Goal: Task Accomplishment & Management: Use online tool/utility

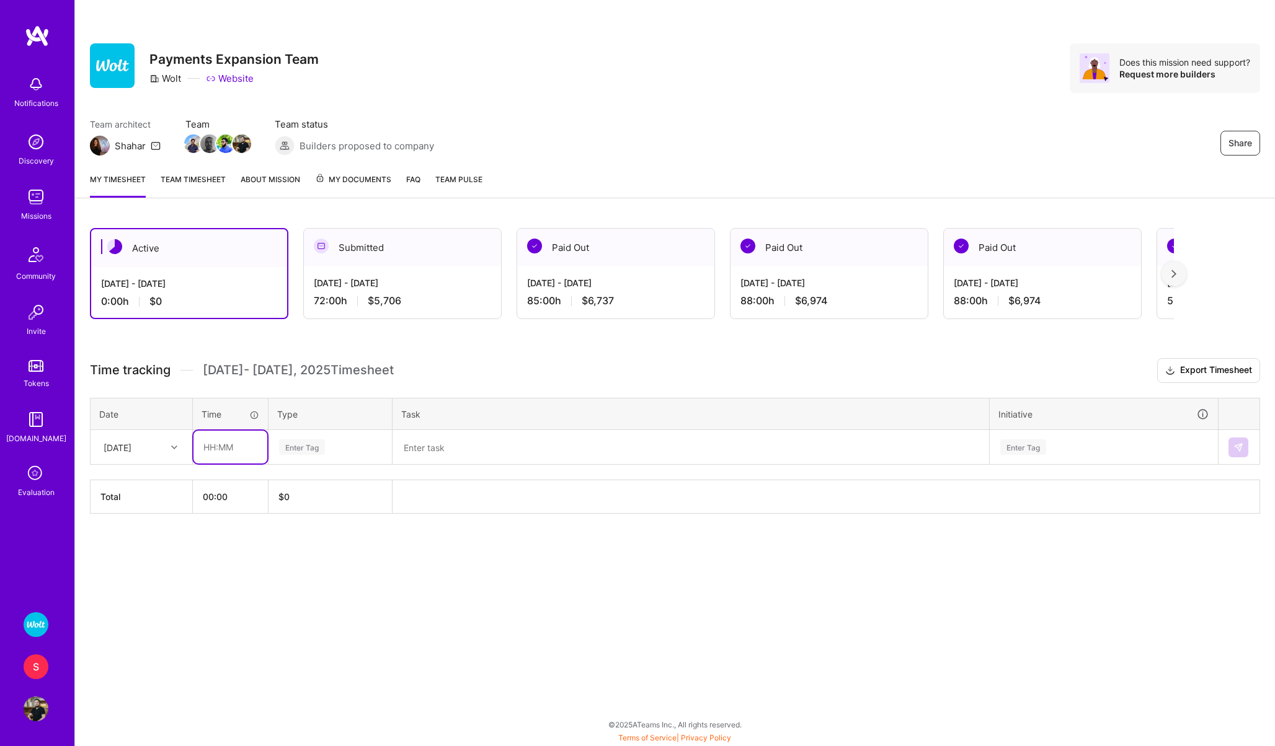
click at [228, 449] on input "text" at bounding box center [230, 447] width 74 height 33
type input "08:00"
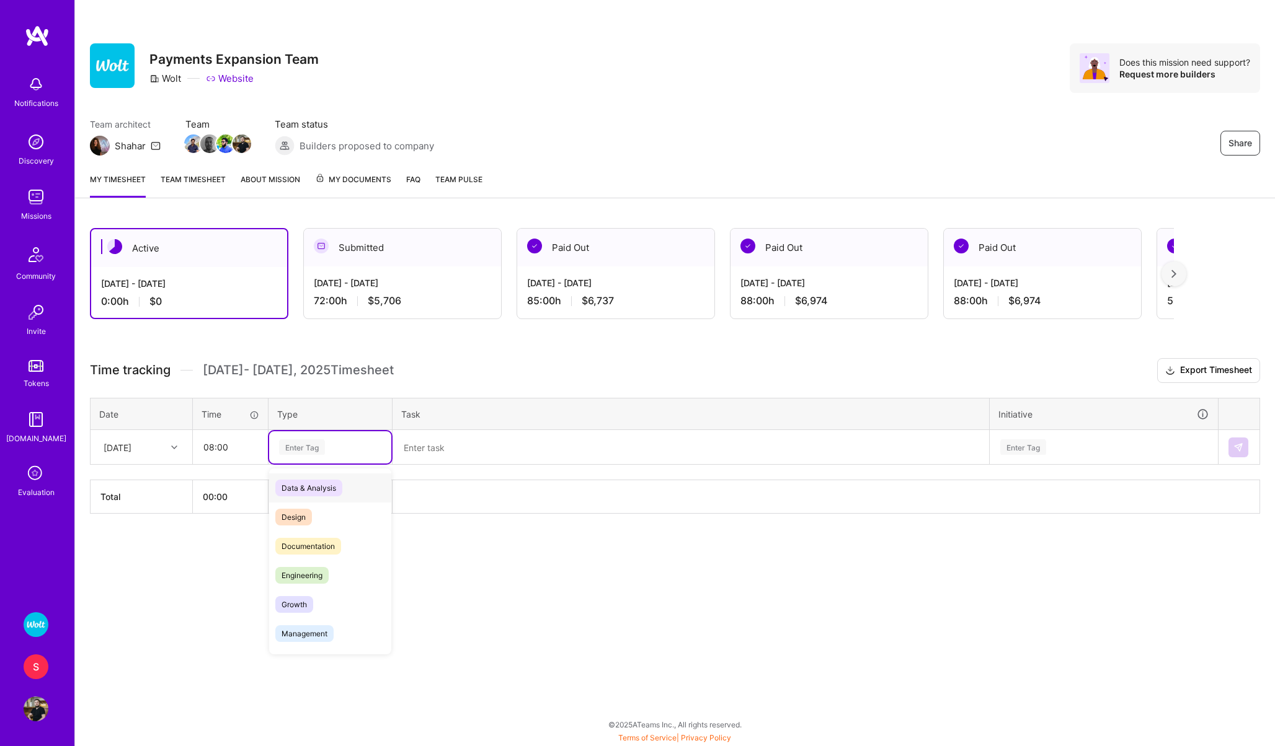
click at [302, 456] on div "Enter Tag" at bounding box center [330, 448] width 122 height 32
click at [295, 571] on span "Engineering" at bounding box center [301, 575] width 53 height 17
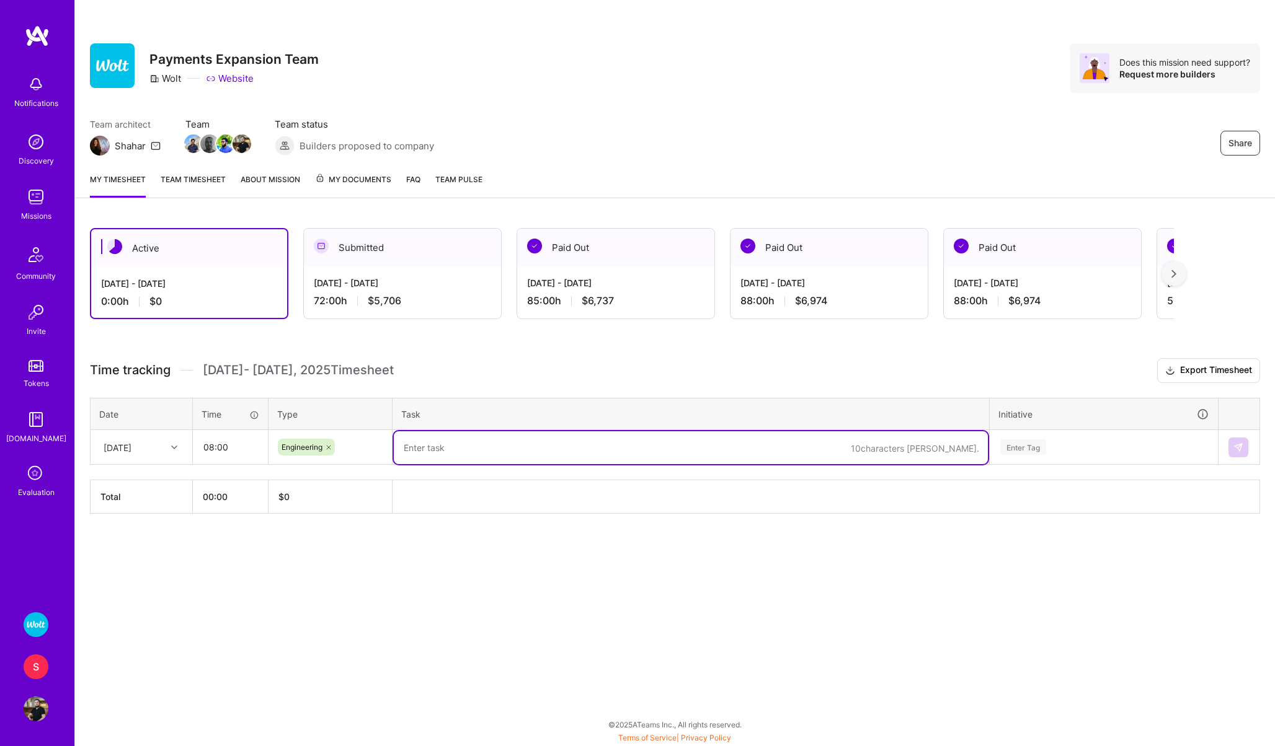
click at [471, 443] on textarea at bounding box center [691, 448] width 594 height 33
type textarea "d"
type textarea "Different Structure of Fintech Reporting + Business Logic Types"
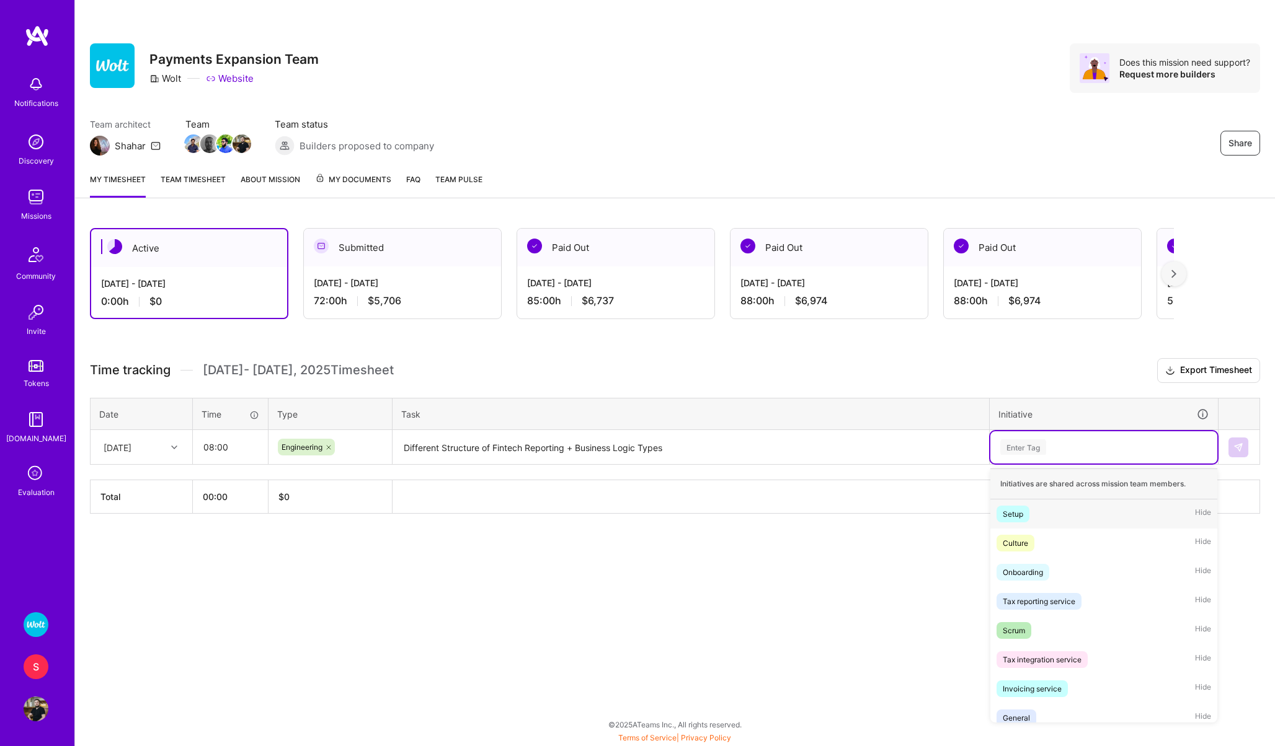
click at [1026, 445] on div "Enter Tag" at bounding box center [1023, 447] width 46 height 19
type input "ped"
click at [1024, 511] on div "Pedregal" at bounding box center [1018, 514] width 31 height 13
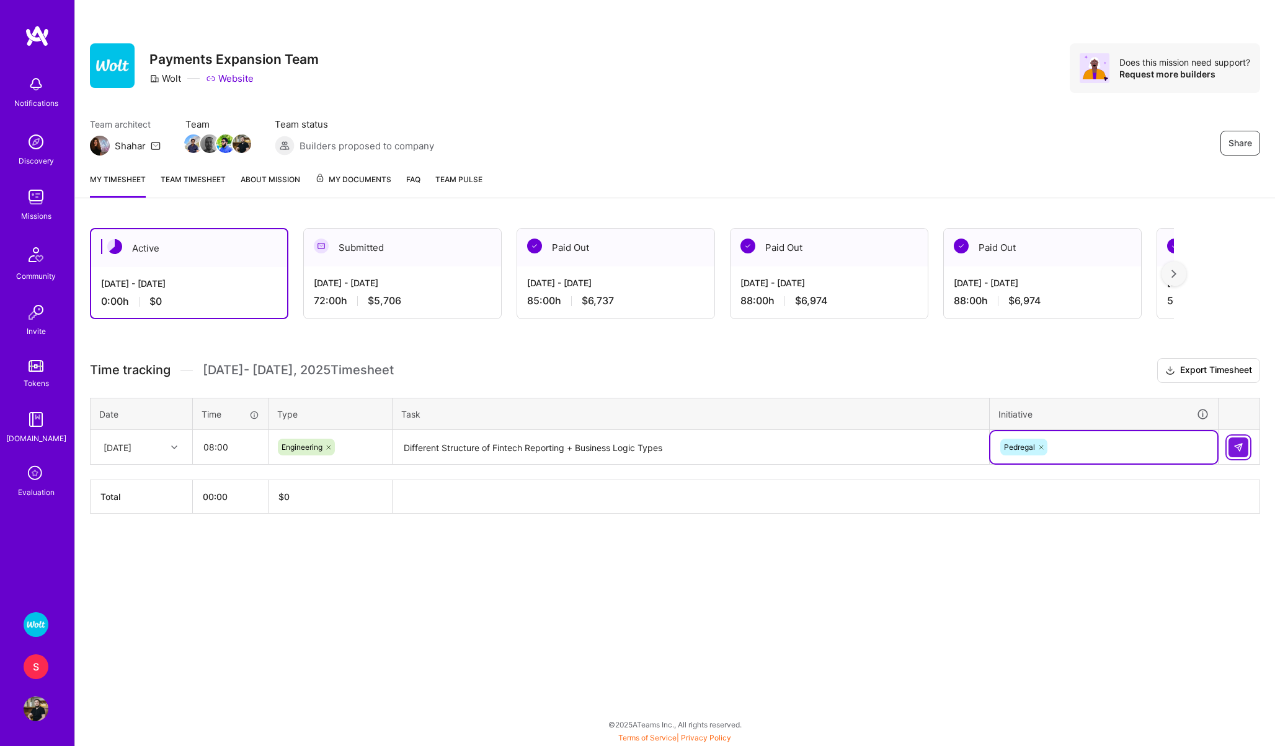
click at [1239, 446] on img at bounding box center [1238, 448] width 10 height 10
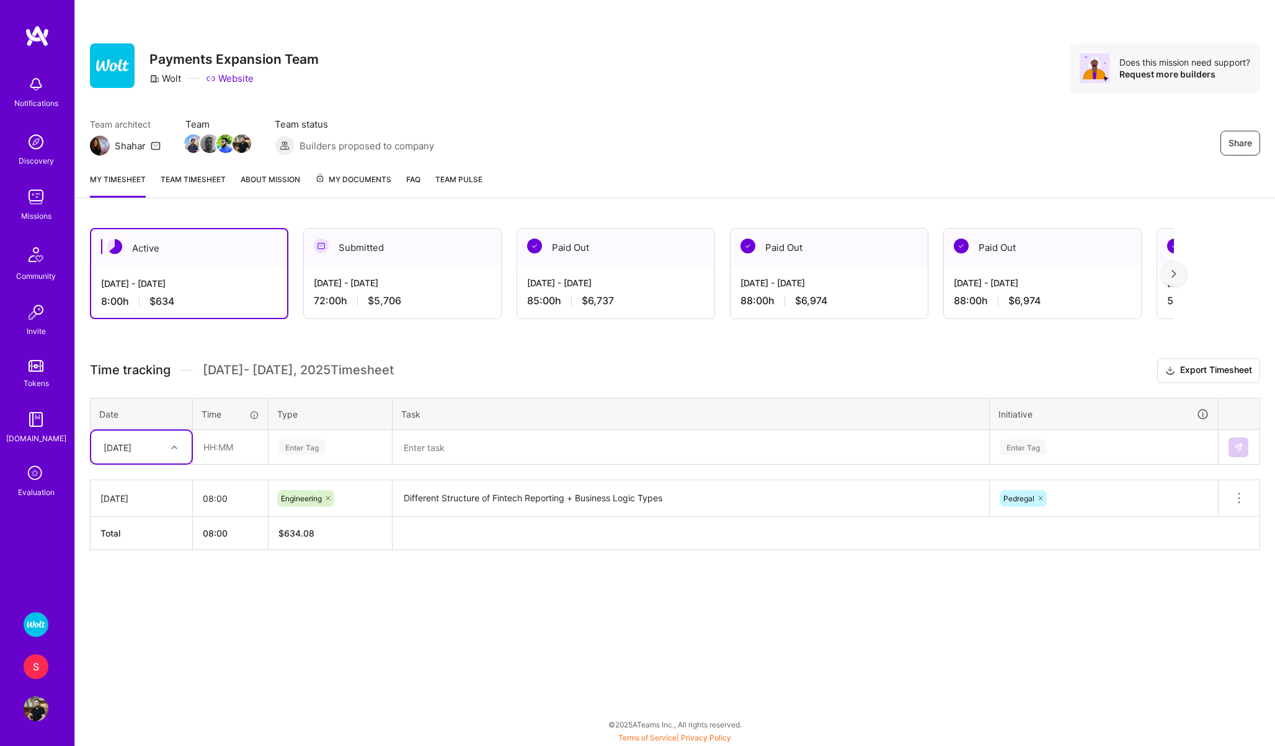
click at [42, 670] on div "S" at bounding box center [36, 667] width 25 height 25
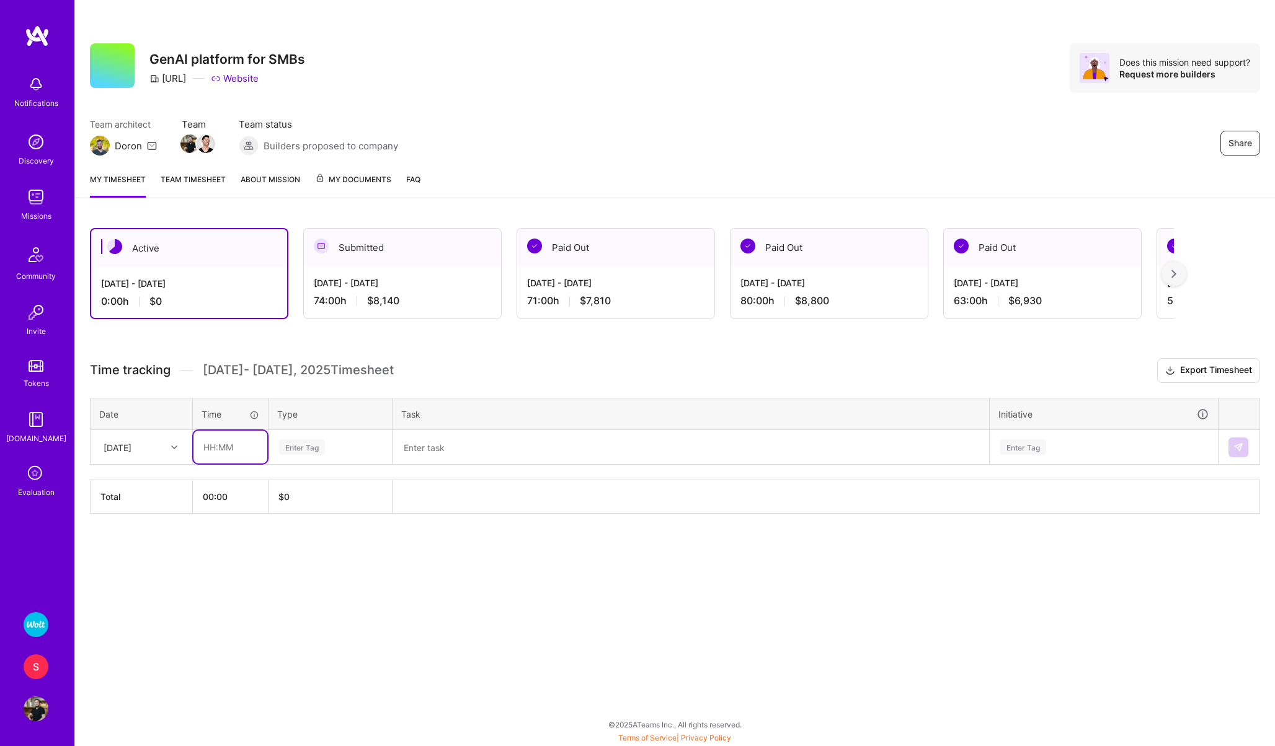
click at [222, 455] on input "text" at bounding box center [230, 447] width 74 height 33
type input "05:00"
click at [287, 446] on div "Enter Tag" at bounding box center [302, 447] width 46 height 19
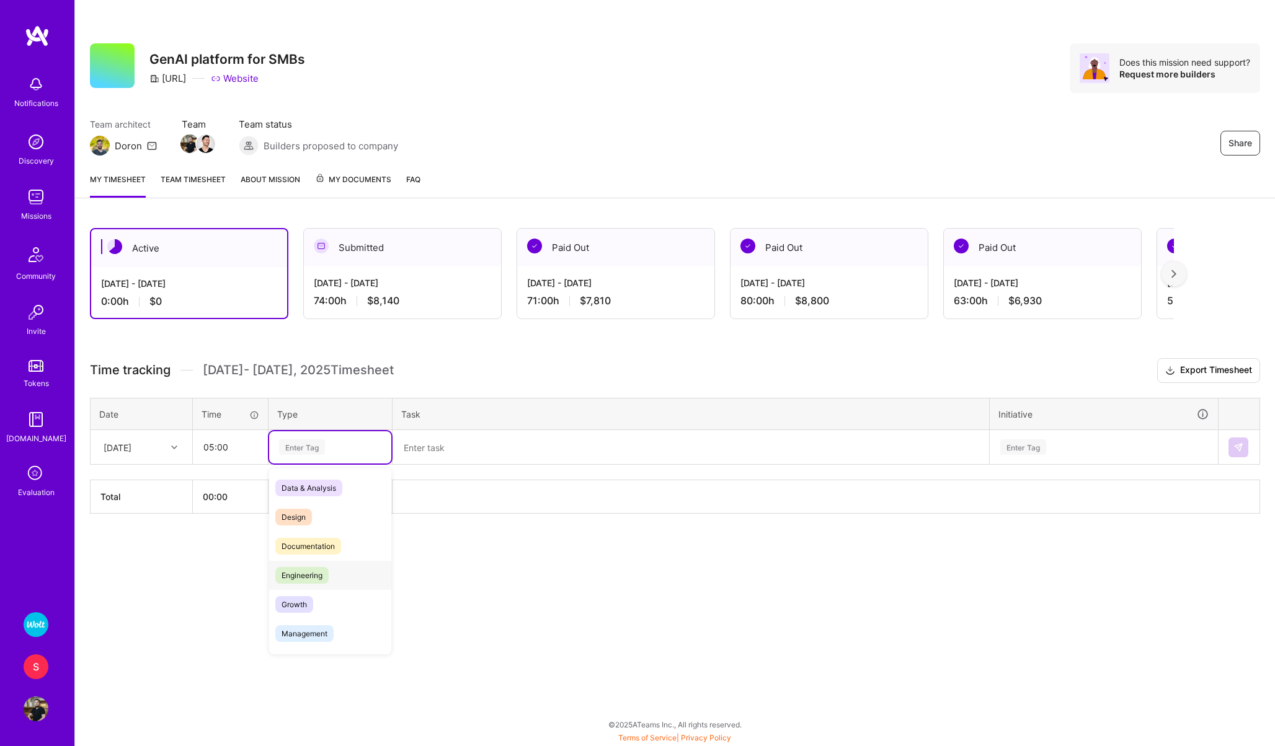
click at [303, 564] on div "Engineering" at bounding box center [330, 575] width 122 height 29
click at [459, 451] on textarea at bounding box center [691, 448] width 594 height 32
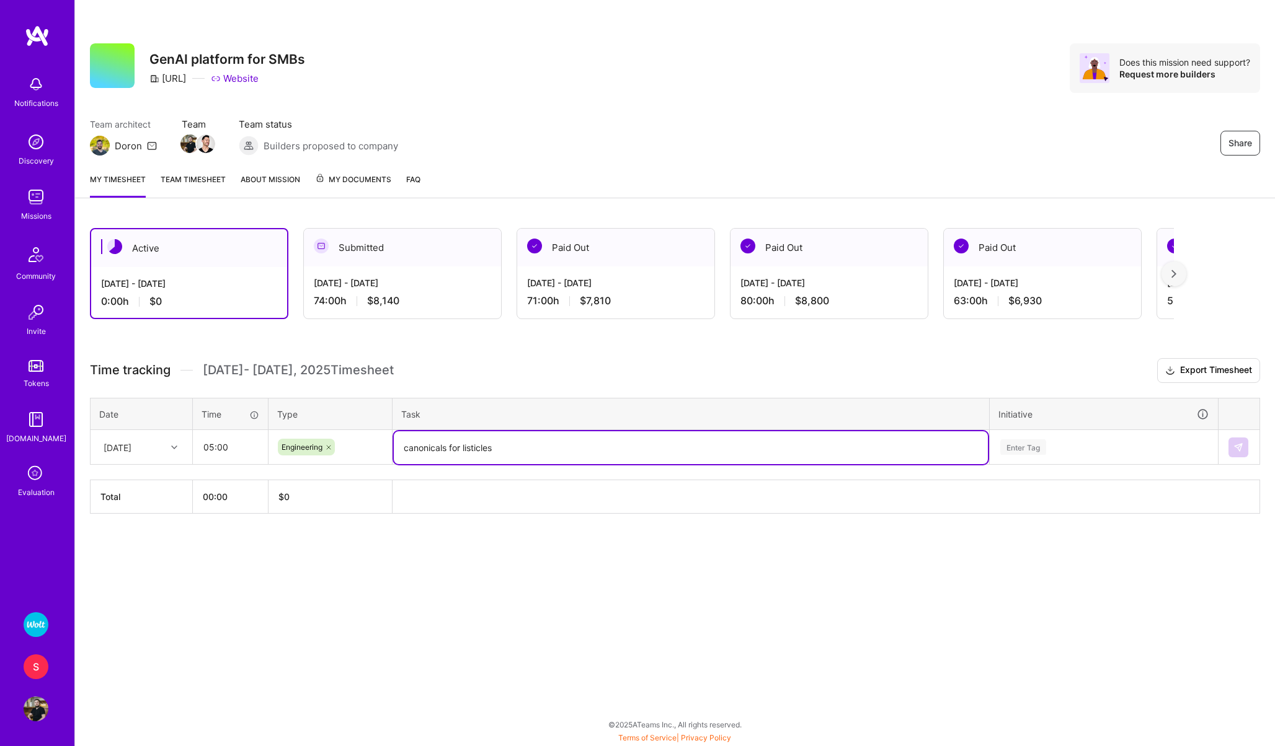
type textarea "canonicals for listicles"
click at [1019, 448] on div "Enter Tag" at bounding box center [1023, 447] width 46 height 19
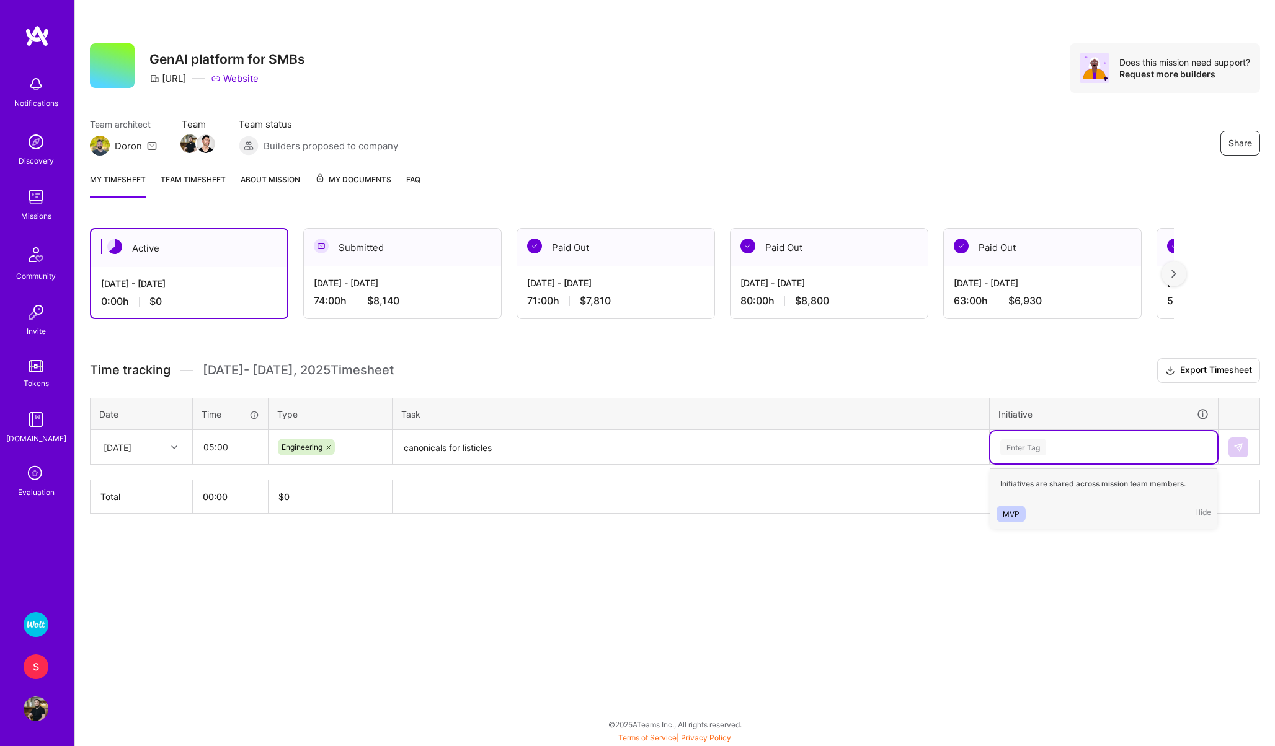
click at [1012, 513] on div "MVP" at bounding box center [1011, 514] width 17 height 13
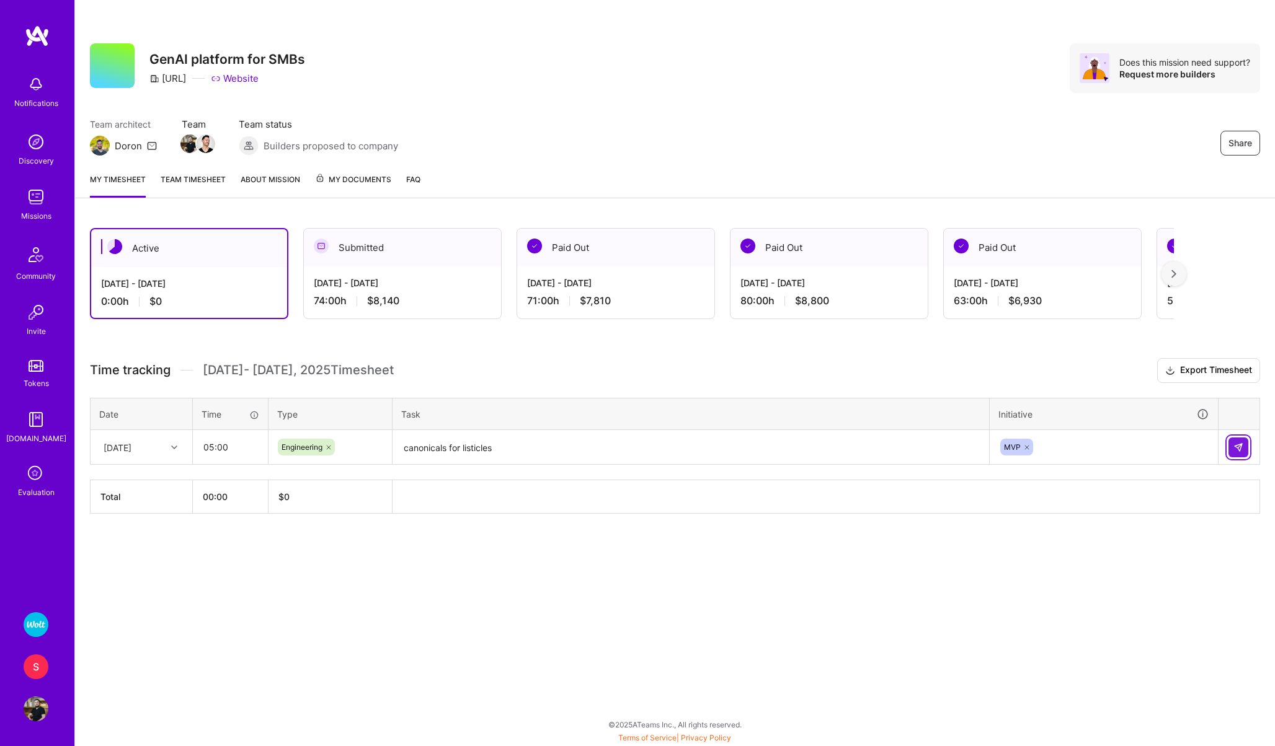
click at [1234, 447] on img at bounding box center [1238, 448] width 10 height 10
